Goal: Information Seeking & Learning: Learn about a topic

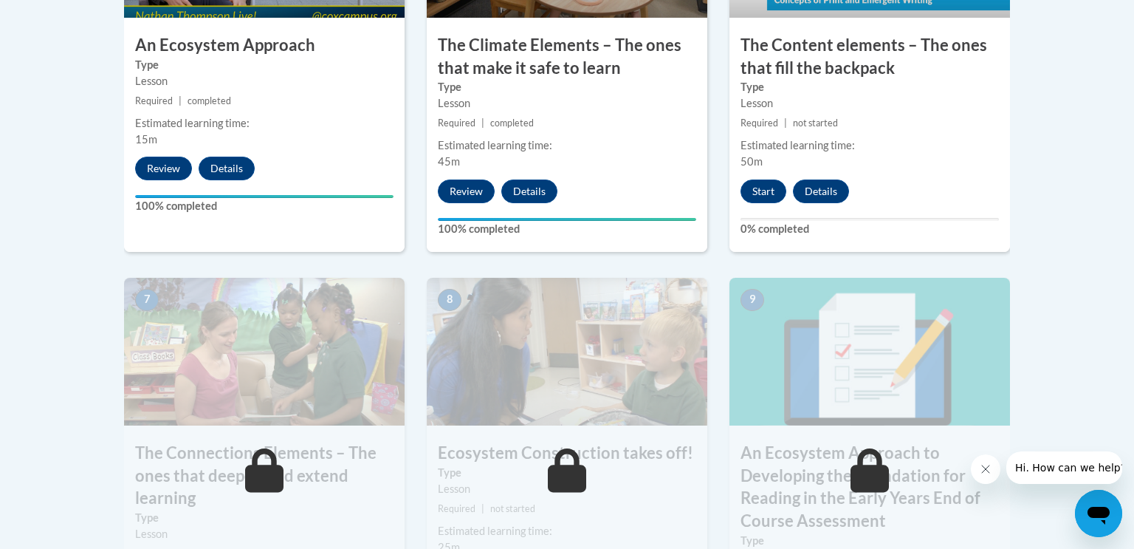
scroll to position [1069, 0]
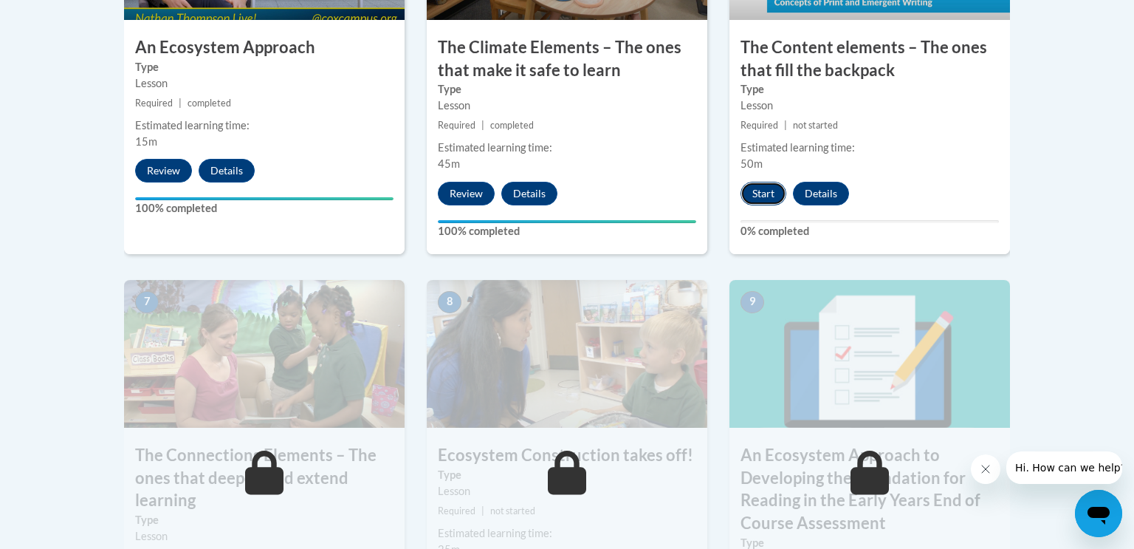
click at [762, 191] on button "Start" at bounding box center [764, 194] width 46 height 24
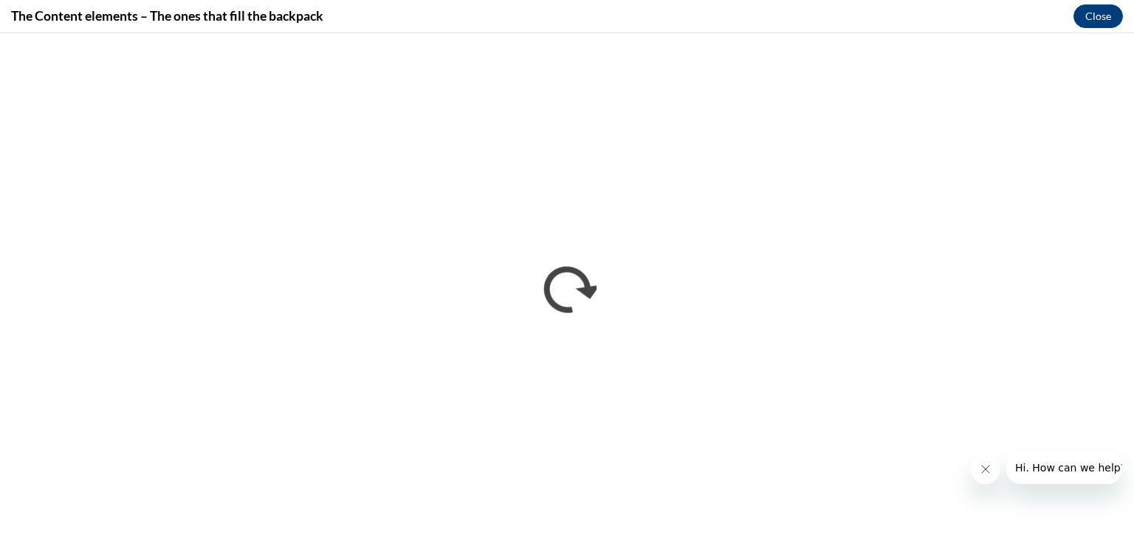
scroll to position [0, 0]
